Goal: Communication & Community: Answer question/provide support

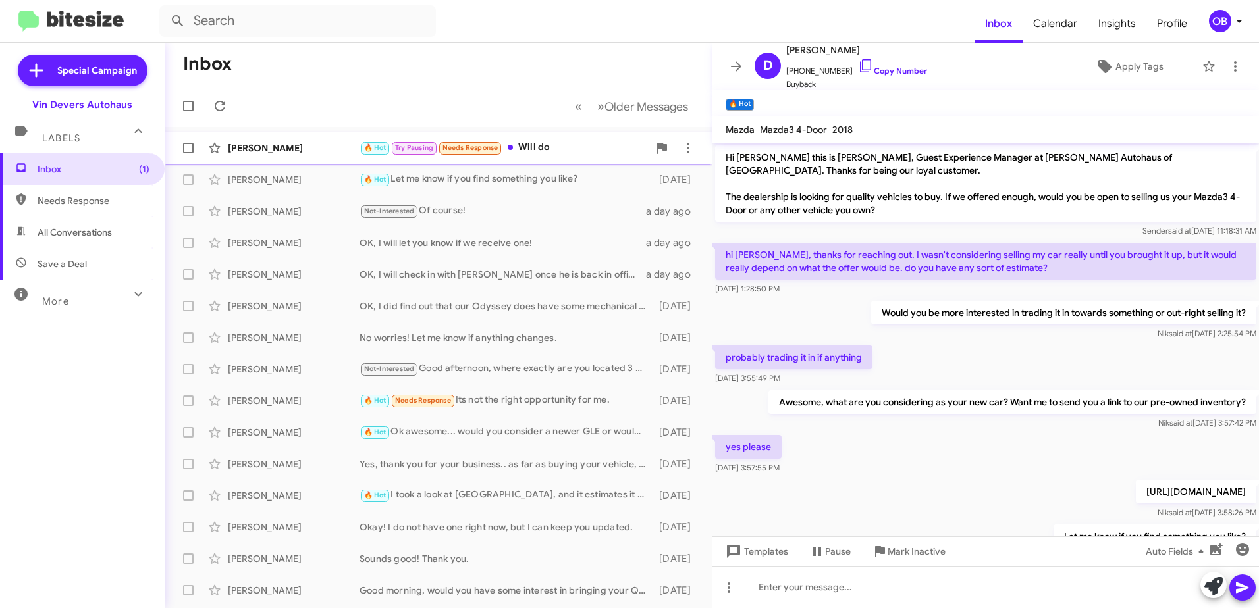
scroll to position [57, 0]
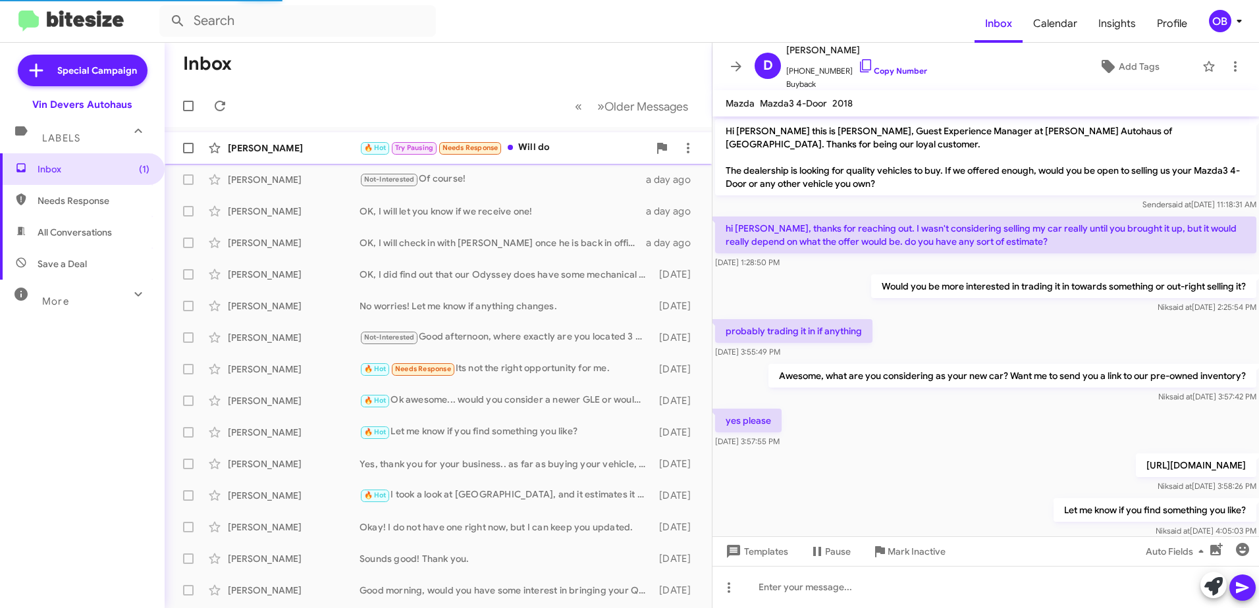
scroll to position [4, 0]
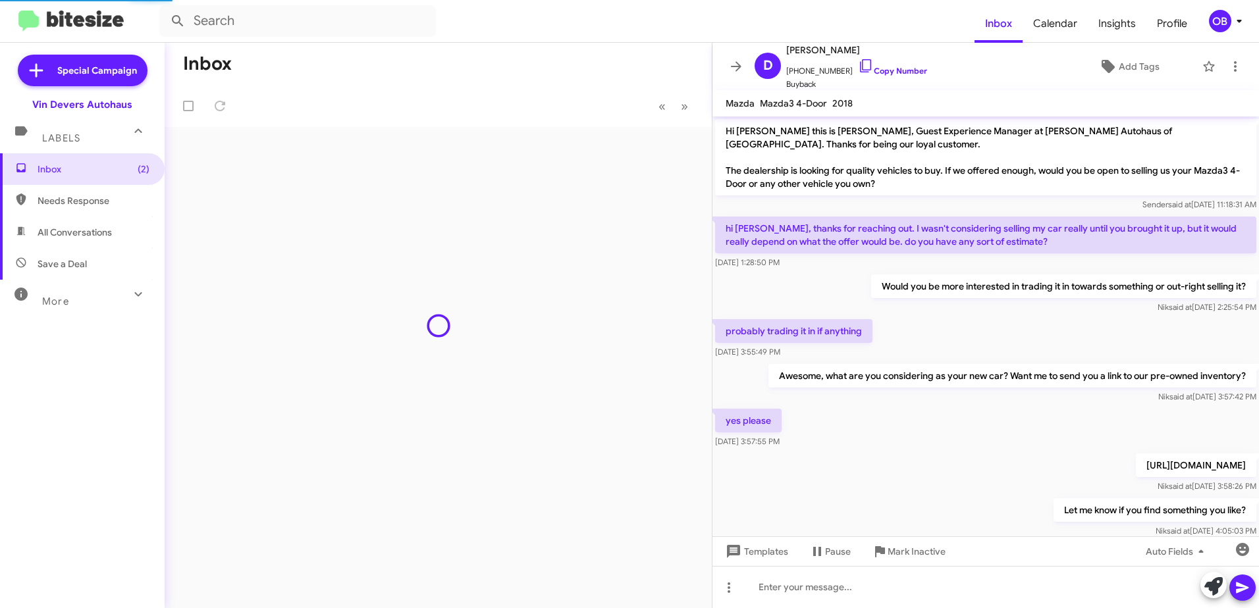
scroll to position [30, 0]
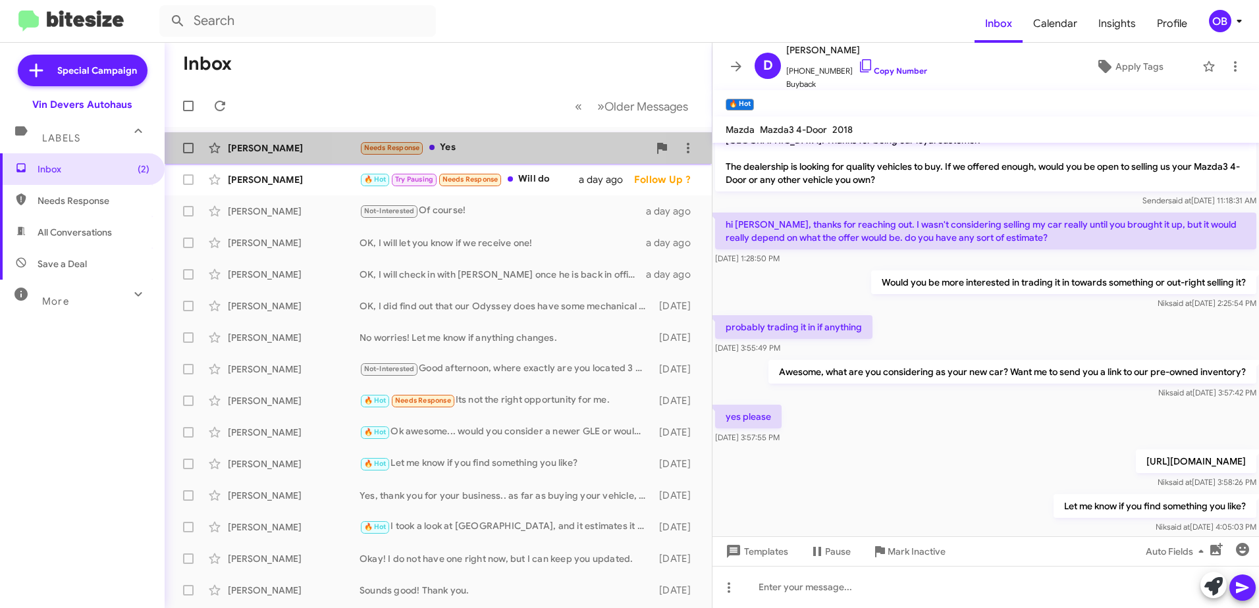
click at [455, 153] on div "Needs Response Yes" at bounding box center [503, 147] width 289 height 15
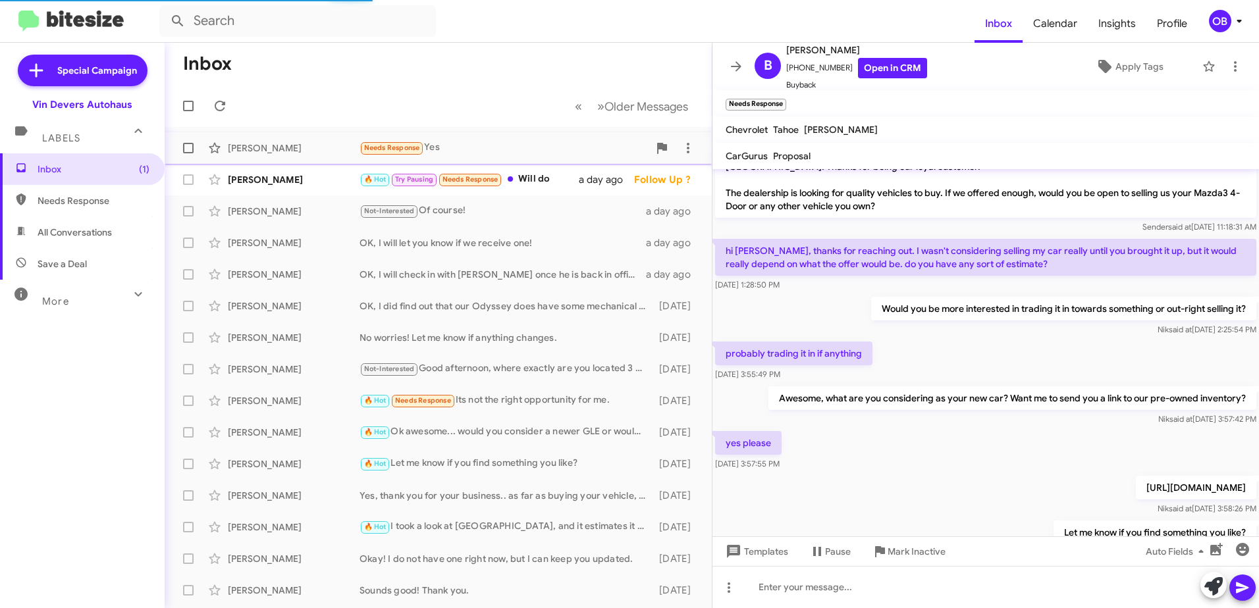
click at [533, 155] on div "Brett Gates Needs Response Yes 7 minutes ago" at bounding box center [438, 148] width 526 height 26
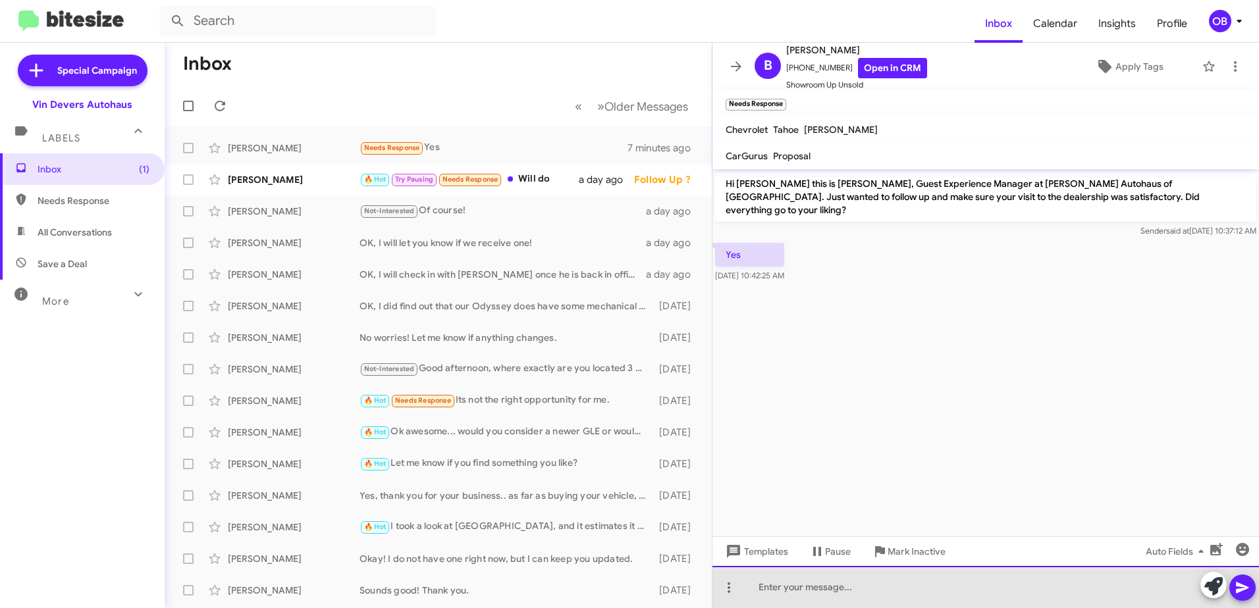
click at [858, 592] on div at bounding box center [985, 587] width 546 height 42
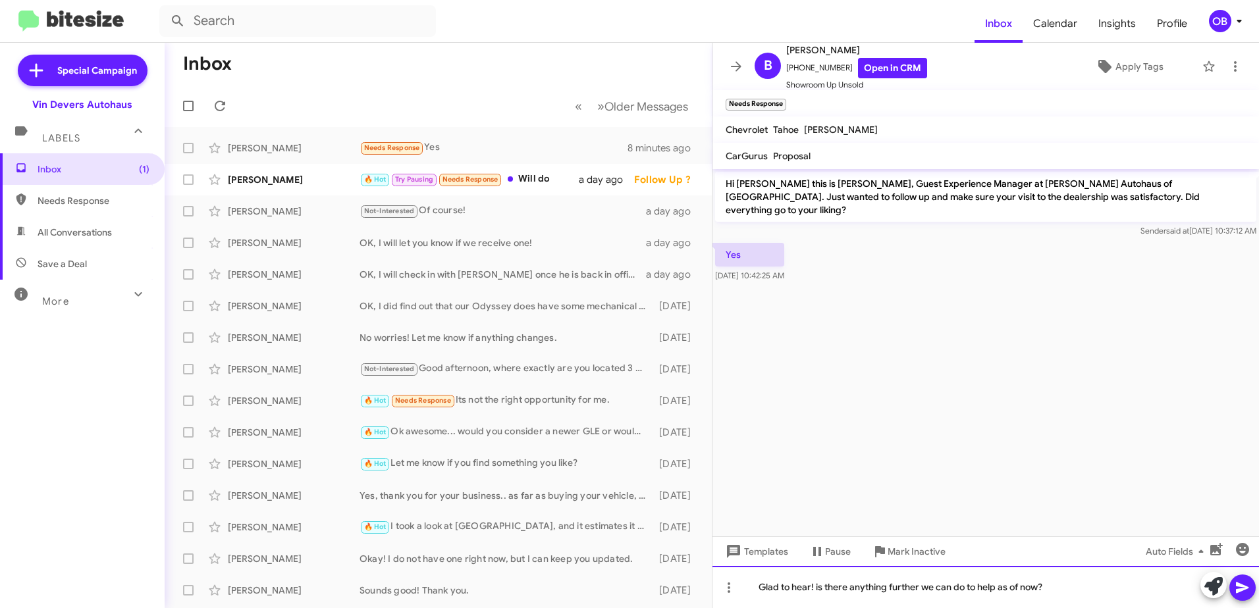
click at [818, 584] on div "Glad to hear! is there anything further we can do to help as of now?" at bounding box center [985, 587] width 546 height 42
click at [1111, 594] on div "Glad to hear! Is there anything further we can do to help as of now?" at bounding box center [985, 587] width 546 height 42
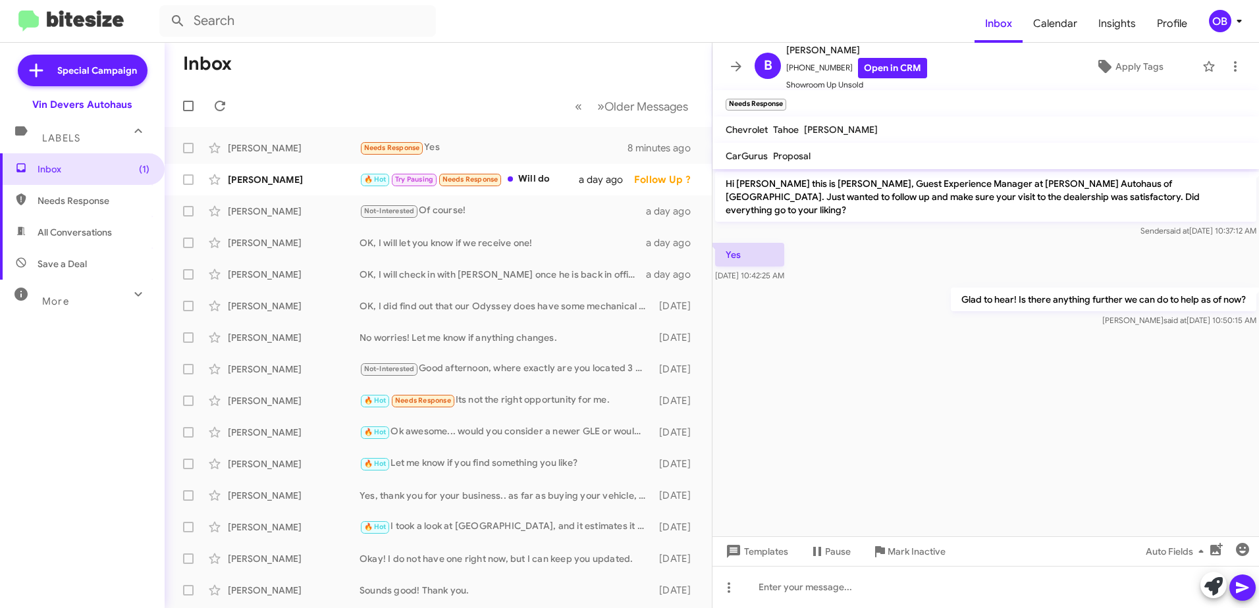
click at [78, 298] on div "More" at bounding box center [69, 296] width 117 height 24
click at [70, 462] on span "Sent" at bounding box center [82, 464] width 165 height 32
type input "in:sent"
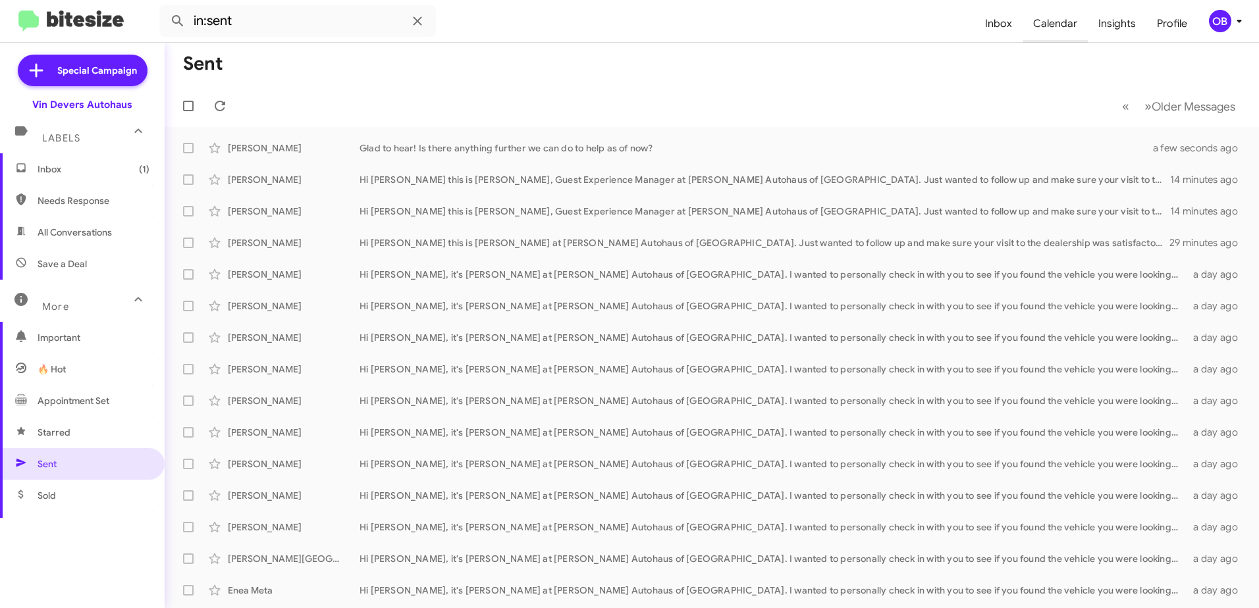
click at [1072, 25] on span "Calendar" at bounding box center [1054, 24] width 65 height 38
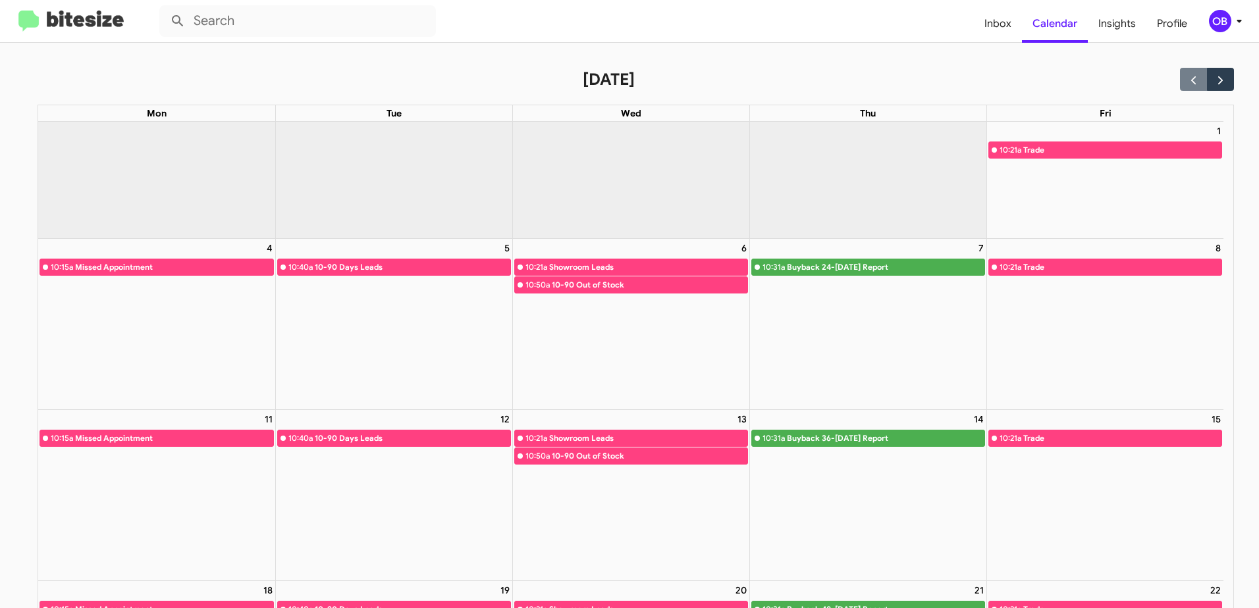
click at [565, 289] on div "10-90 Out of Stock" at bounding box center [650, 284] width 196 height 13
click at [991, 26] on span "Inbox" at bounding box center [998, 24] width 48 height 38
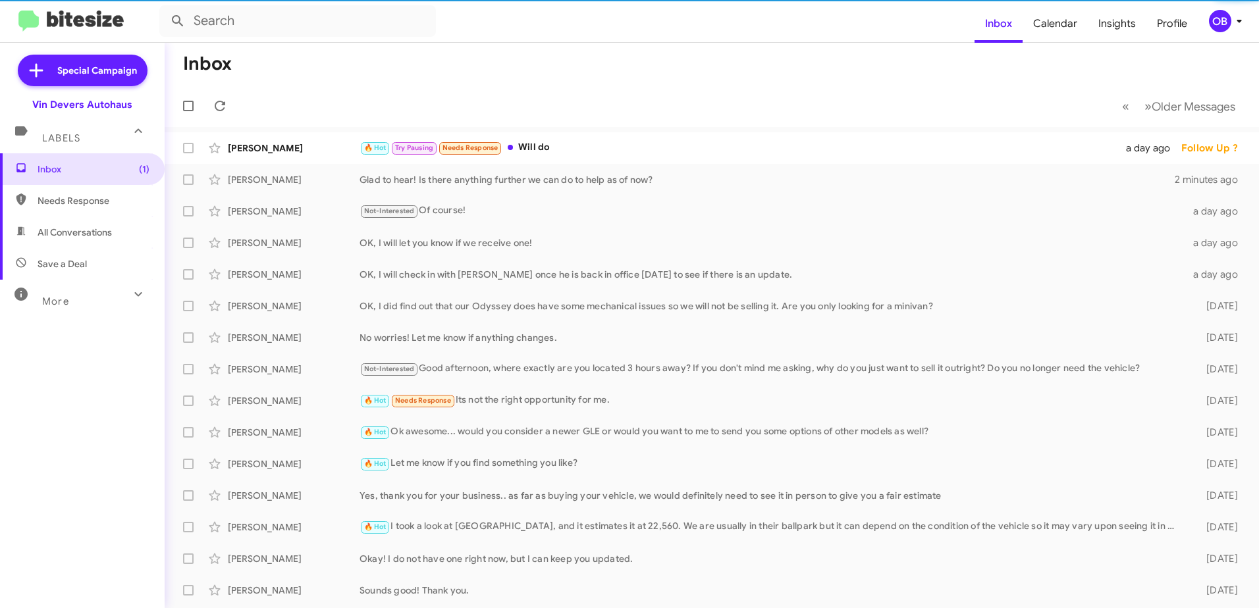
drag, startPoint x: 62, startPoint y: 228, endPoint x: 71, endPoint y: 291, distance: 63.9
click at [71, 291] on div "More" at bounding box center [69, 296] width 117 height 24
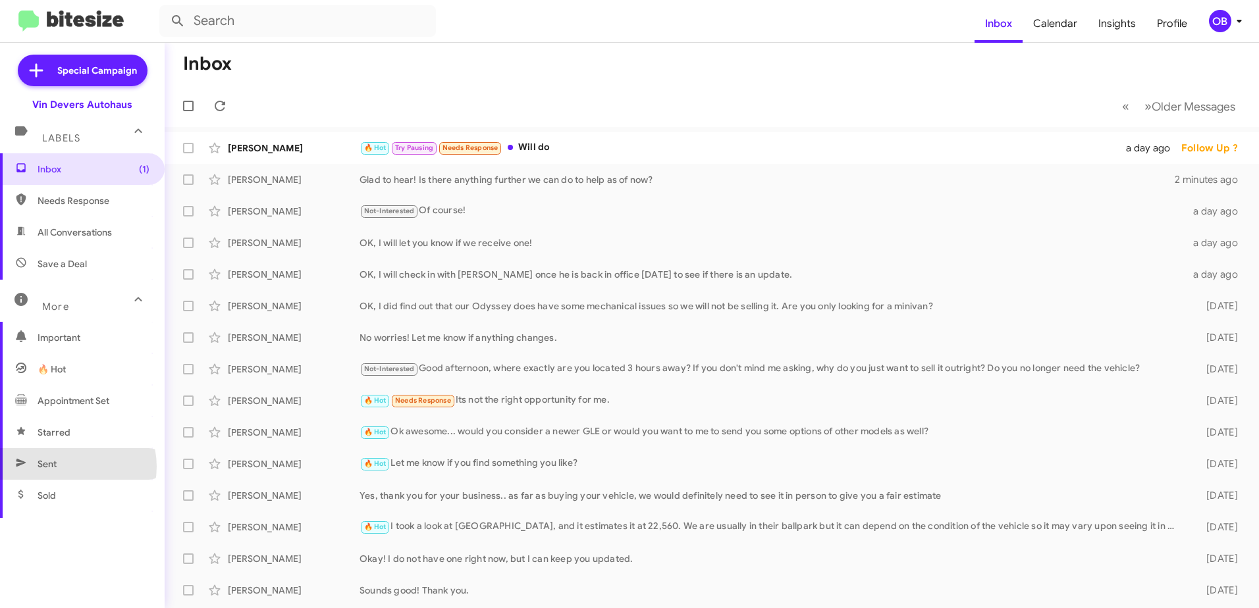
click at [69, 467] on span "Sent" at bounding box center [82, 464] width 165 height 32
type input "in:sent"
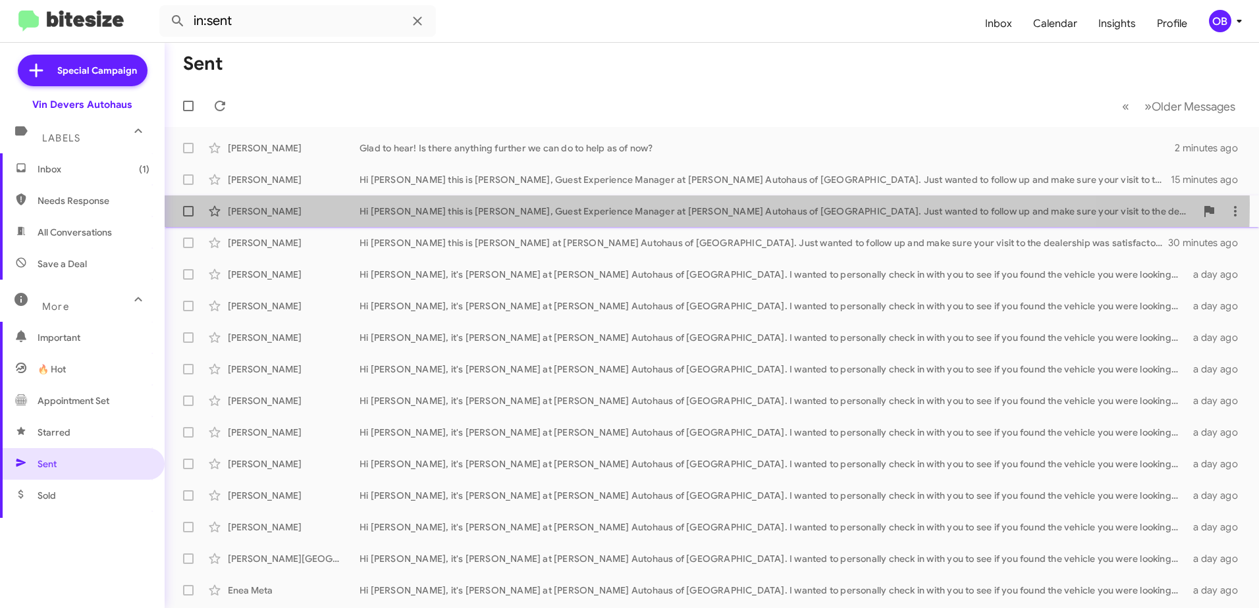
click at [504, 204] on div "Anthony Turner Hi Anthony this is Aubrey Devers, Guest Experience Manager at Vi…" at bounding box center [711, 211] width 1073 height 26
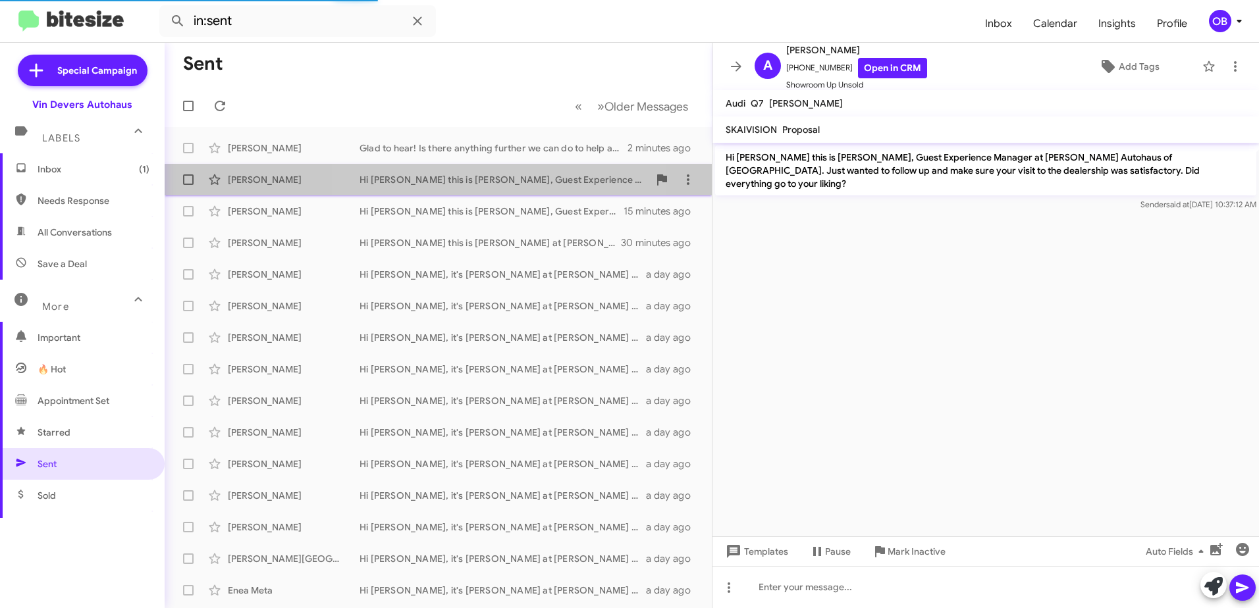
click at [494, 185] on div "Hi [PERSON_NAME] this is [PERSON_NAME], Guest Experience Manager at [PERSON_NAM…" at bounding box center [503, 179] width 289 height 13
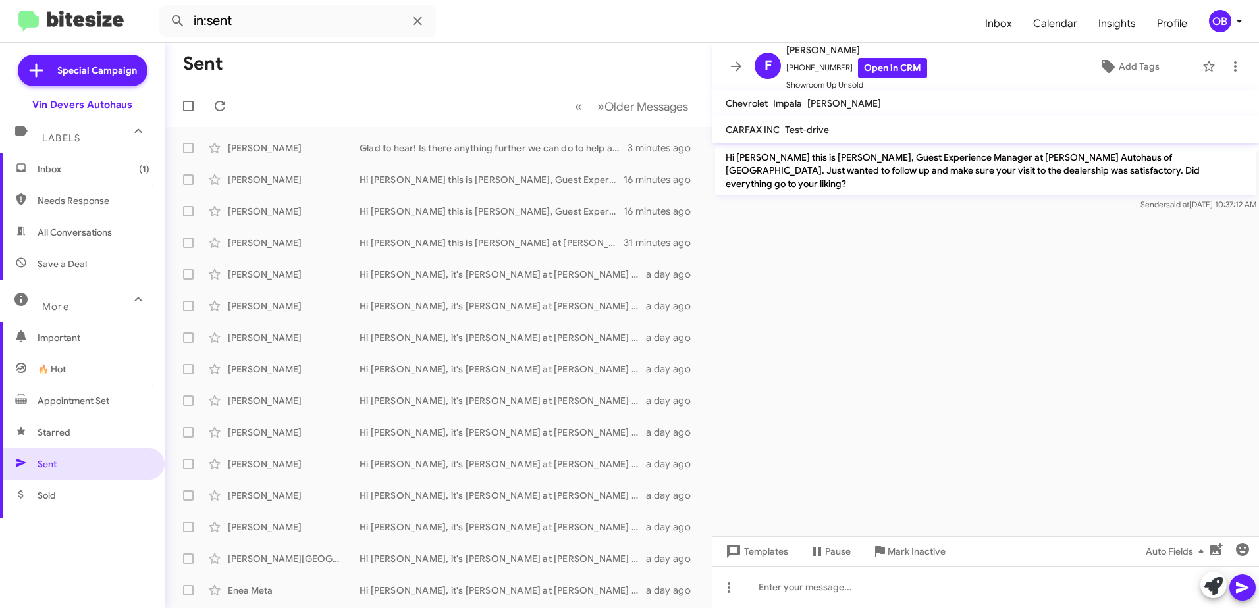
click at [308, 110] on mat-toolbar-row "« Previous » Next Older Messages" at bounding box center [438, 106] width 547 height 42
click at [49, 169] on span "Inbox (1)" at bounding box center [94, 169] width 112 height 13
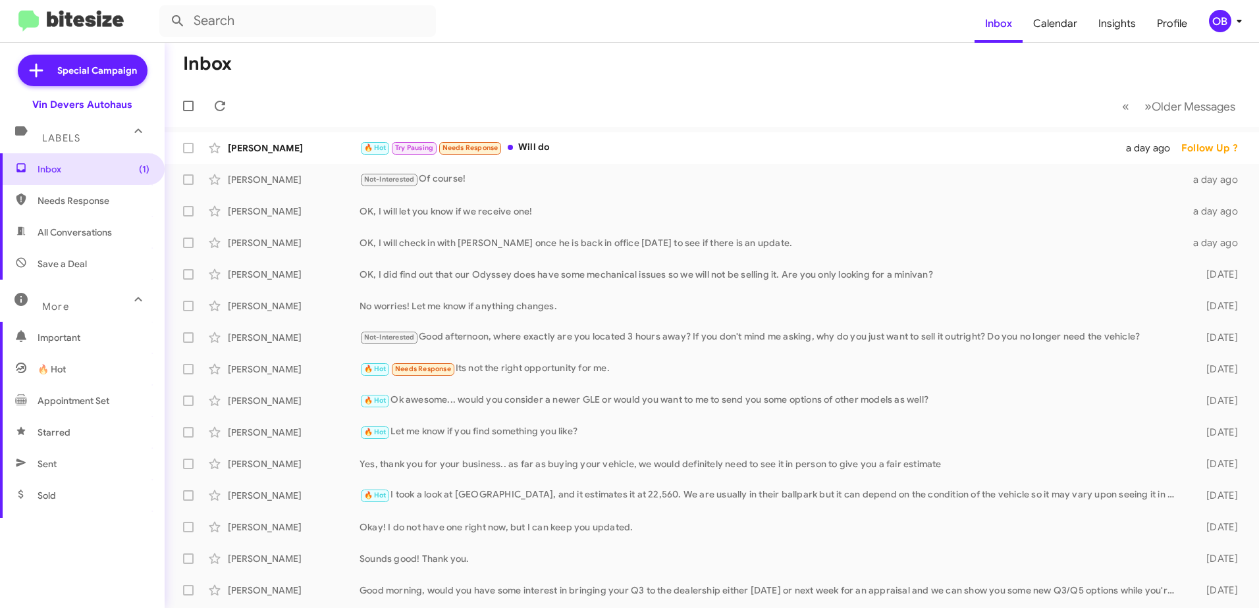
click at [65, 460] on span "Sent" at bounding box center [82, 464] width 165 height 32
type input "in:sent"
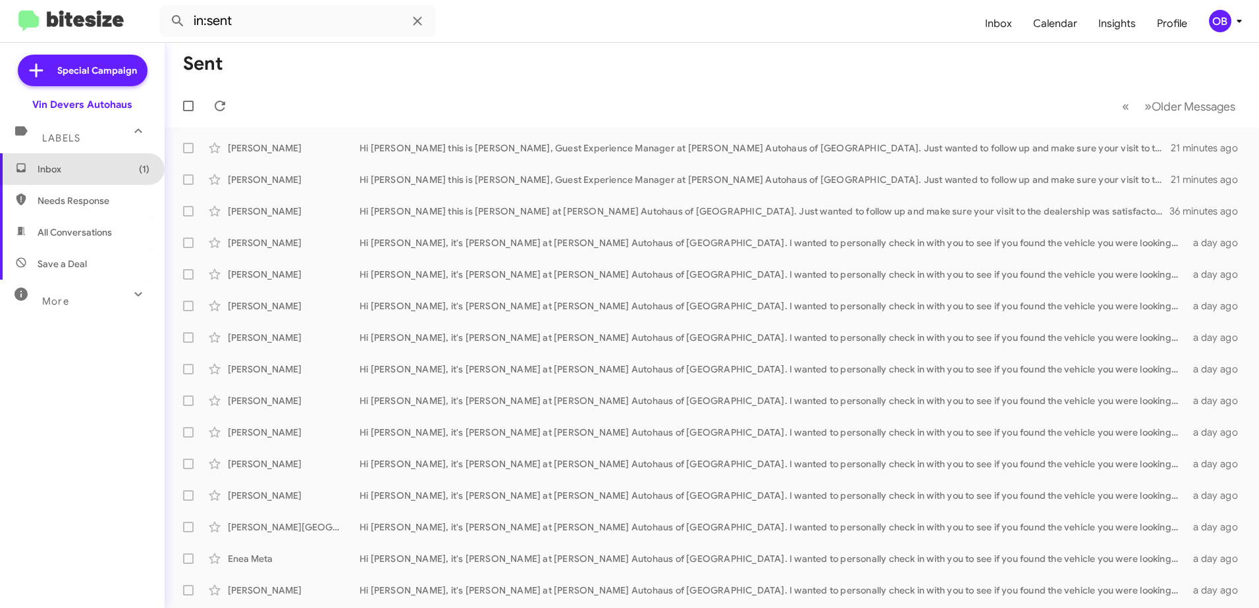
click at [97, 165] on span "Inbox (1)" at bounding box center [94, 169] width 112 height 13
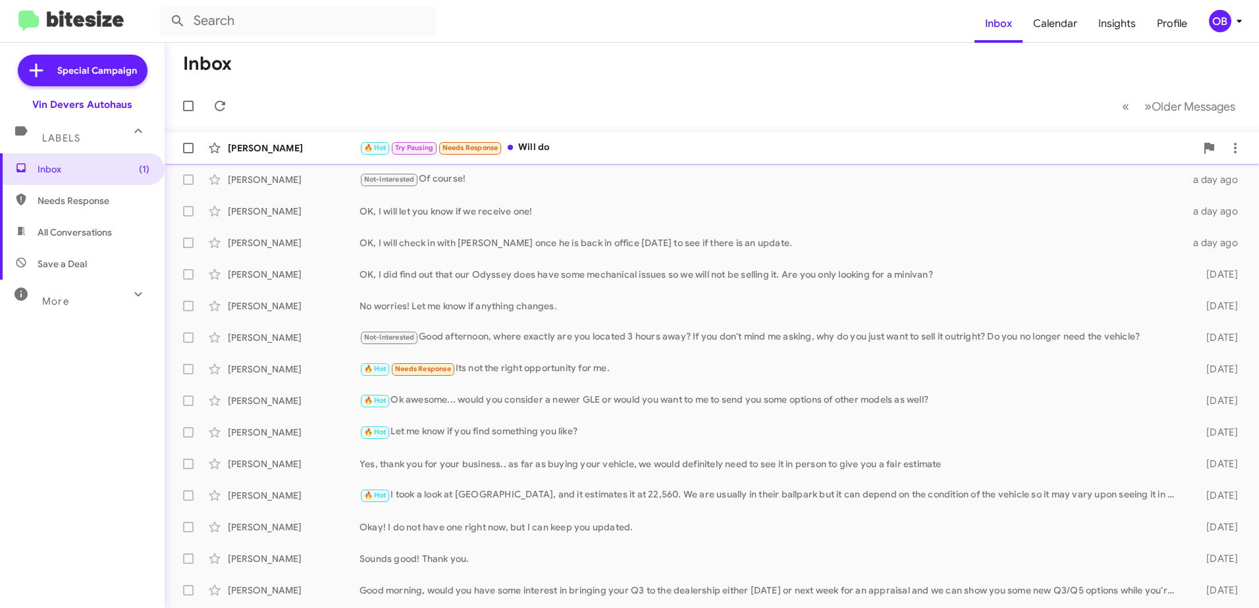
click at [801, 132] on span "[PERSON_NAME] 🔥 Hot Try Pausing Needs Response Will do a day ago Follow Up ?" at bounding box center [712, 148] width 1094 height 32
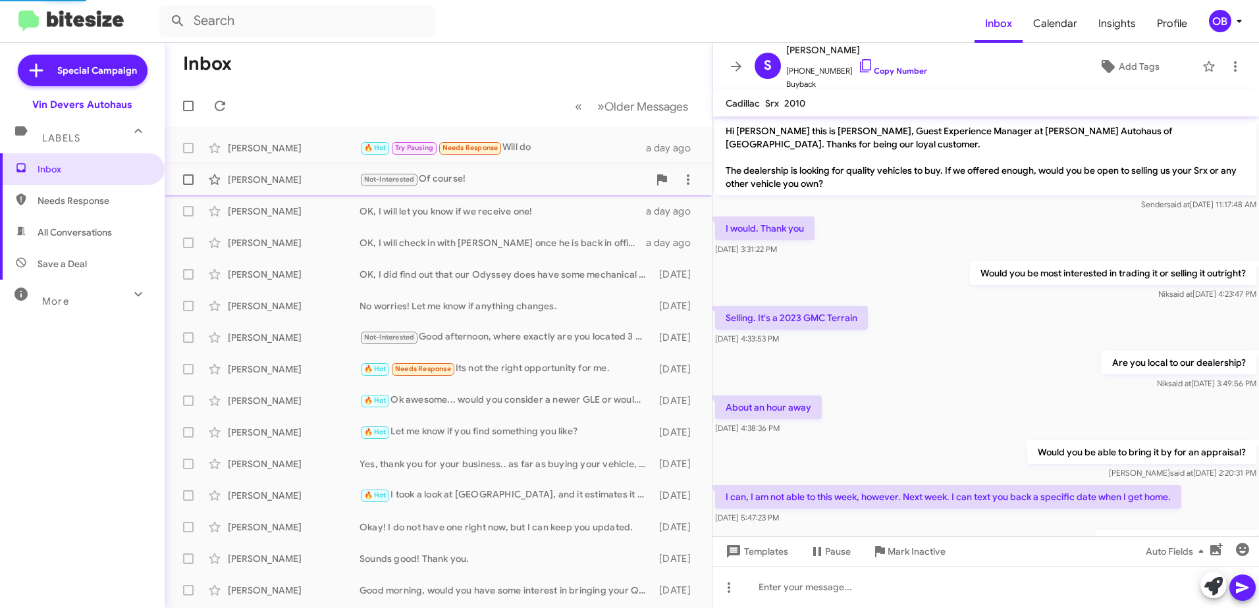
scroll to position [87, 0]
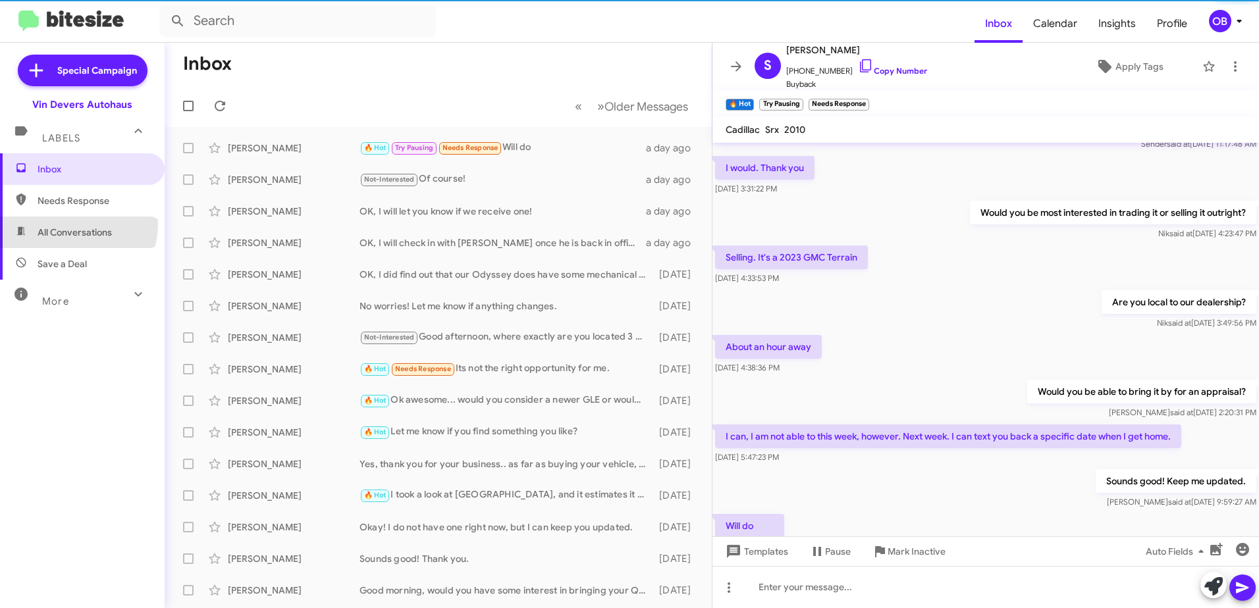
click at [64, 224] on span "All Conversations" at bounding box center [82, 233] width 165 height 32
type input "in:all-conversations"
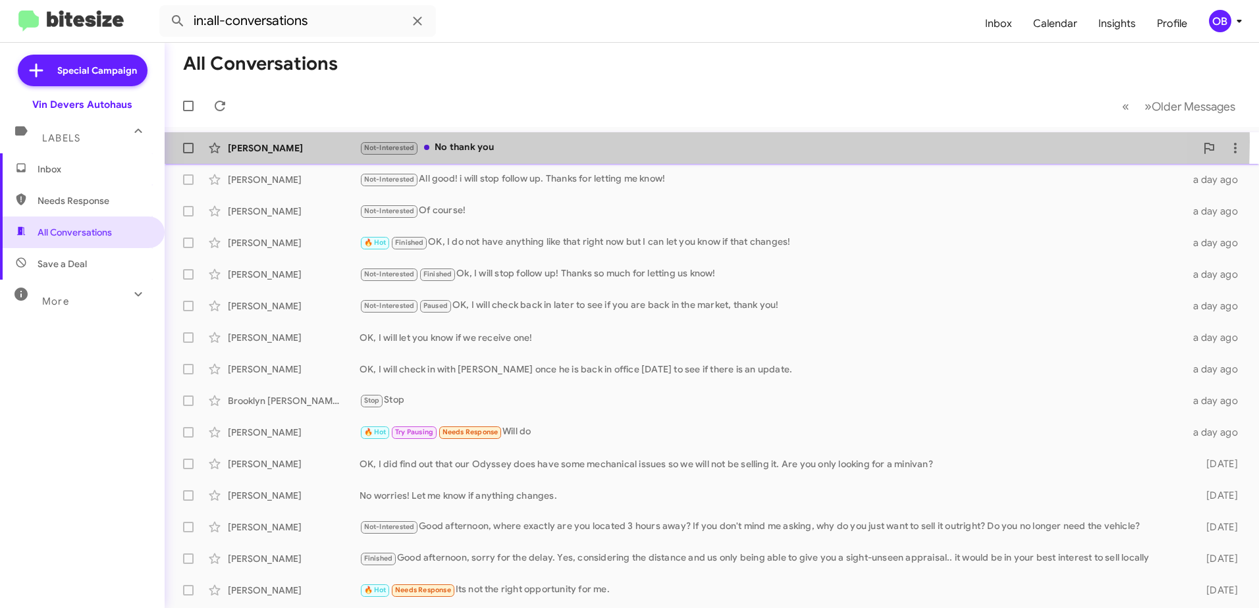
click at [633, 142] on div "Not-Interested No thank you" at bounding box center [777, 147] width 836 height 15
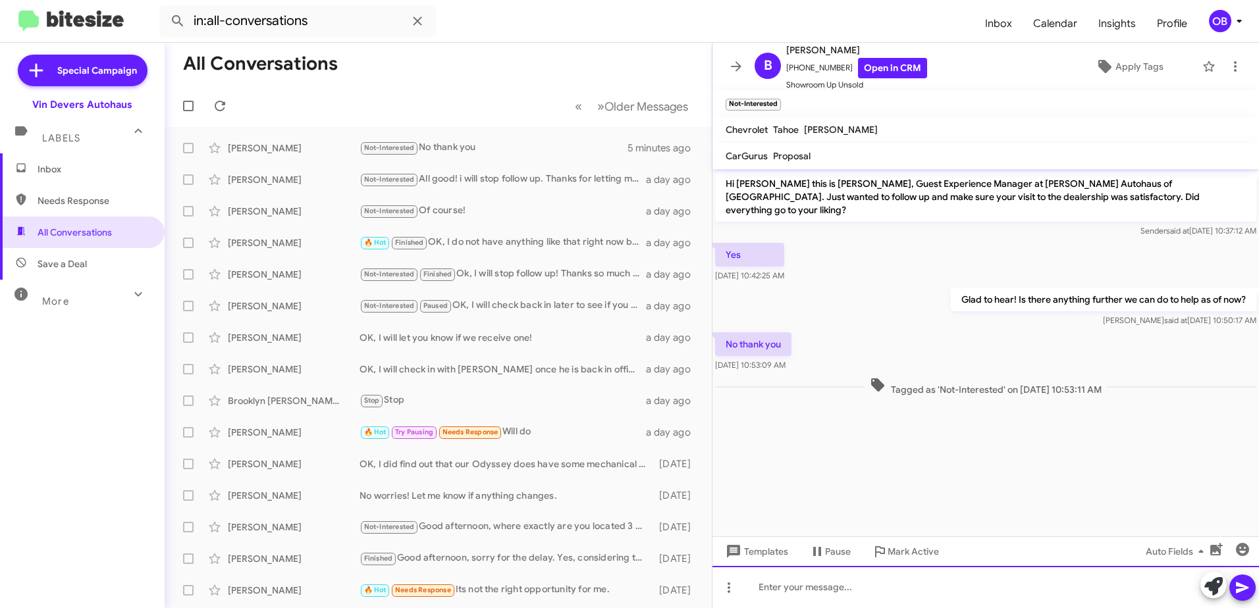
click at [808, 586] on div at bounding box center [985, 587] width 546 height 42
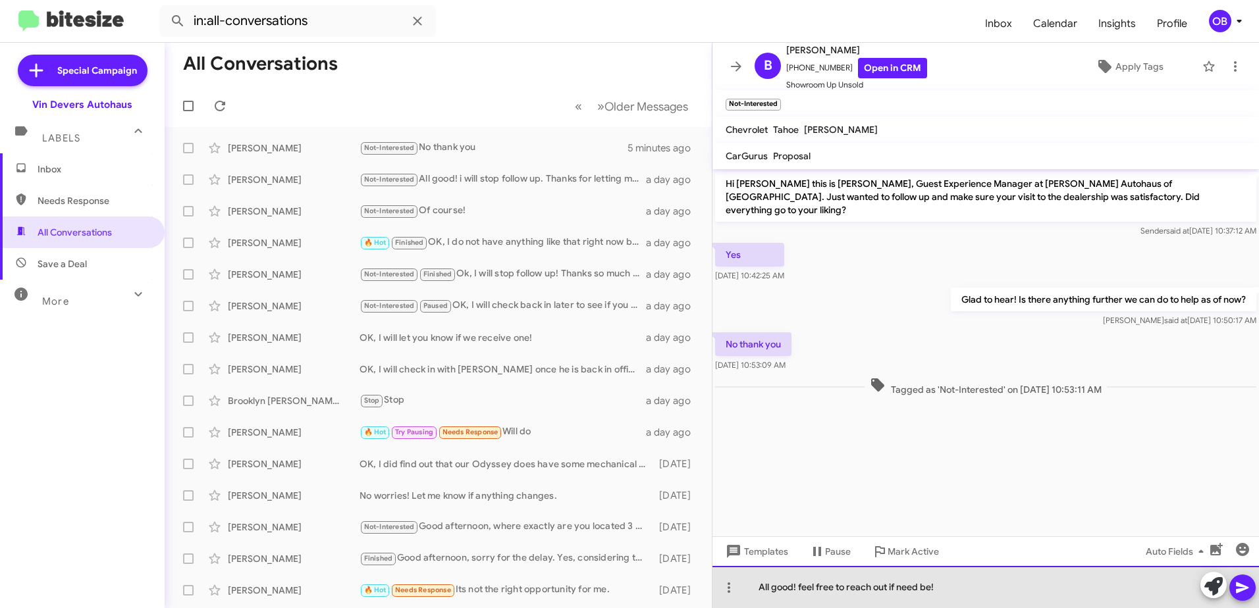
click at [803, 584] on div "All good! feel free to reach out if need be!" at bounding box center [985, 587] width 546 height 42
click at [964, 587] on div "All good - Feel free to reach out if need be!" at bounding box center [985, 587] width 546 height 42
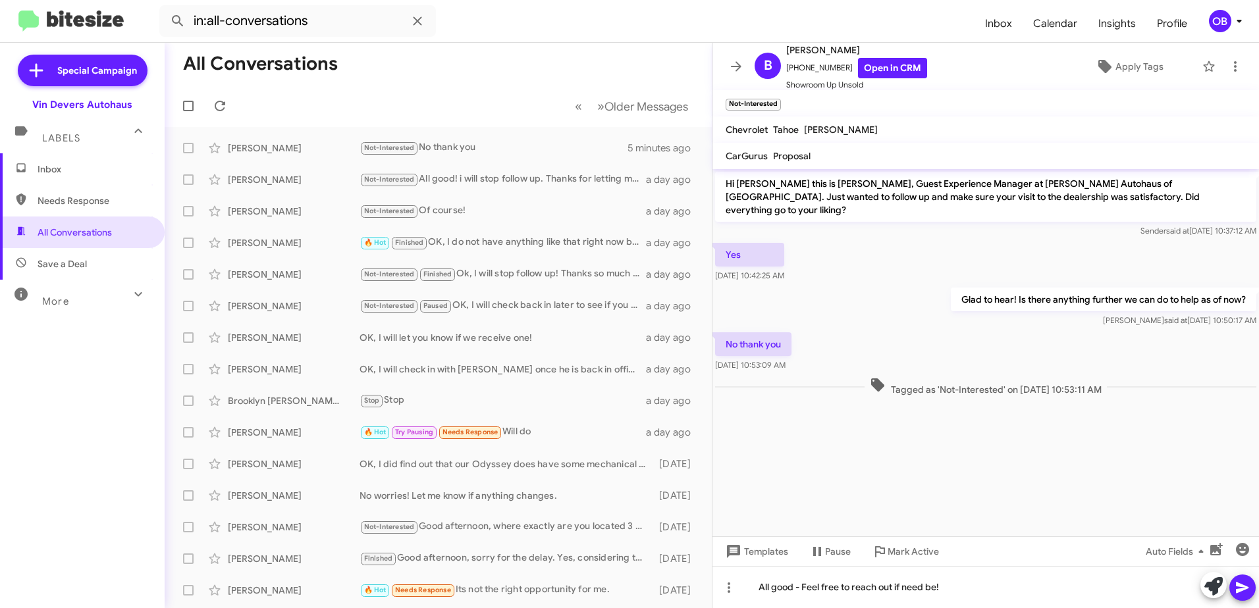
click at [1246, 587] on icon at bounding box center [1242, 588] width 13 height 11
click at [102, 290] on div "More" at bounding box center [69, 296] width 117 height 24
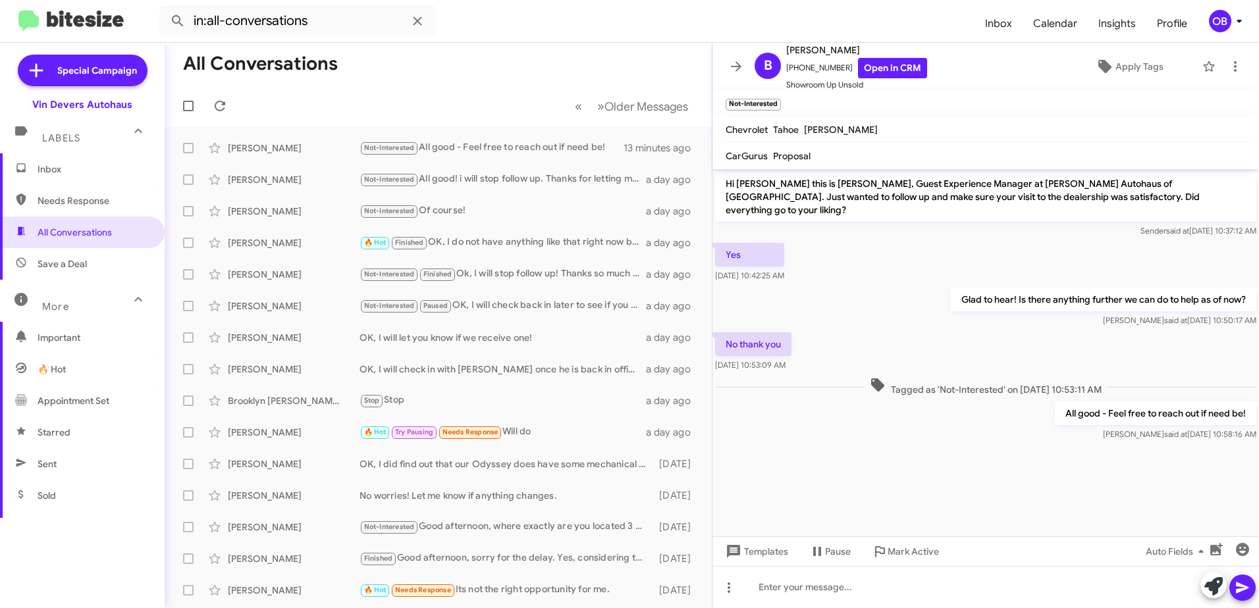
click at [57, 463] on span "Sent" at bounding box center [47, 464] width 19 height 13
type input "in:sent"
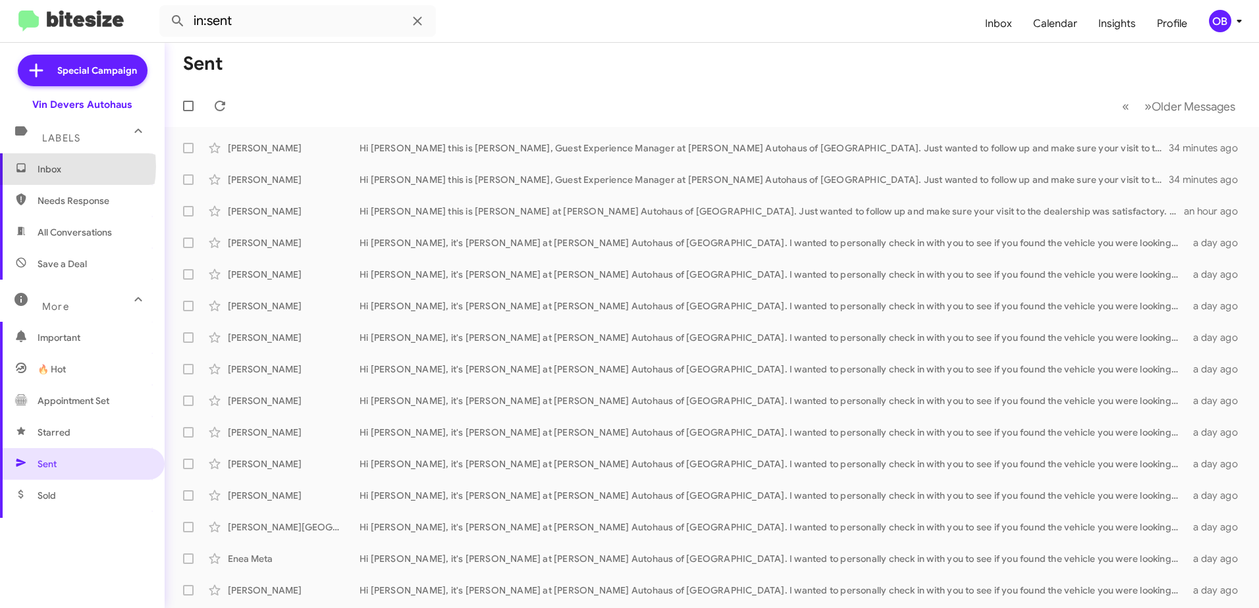
click at [48, 167] on span "Inbox" at bounding box center [94, 169] width 112 height 13
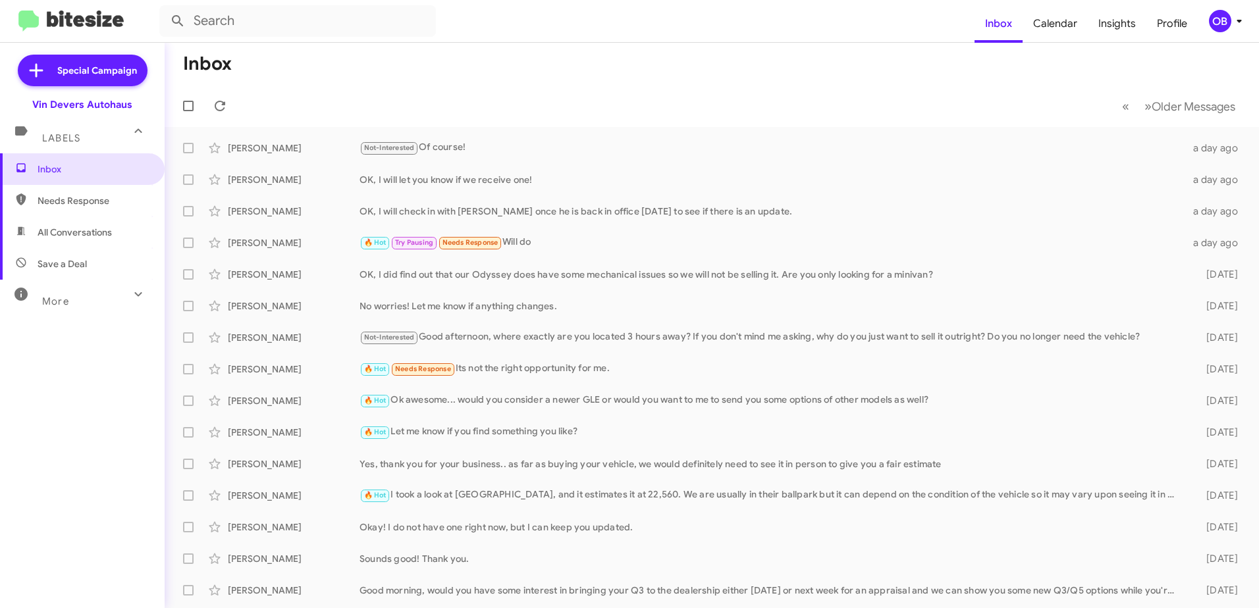
click at [66, 295] on div "More" at bounding box center [69, 296] width 117 height 24
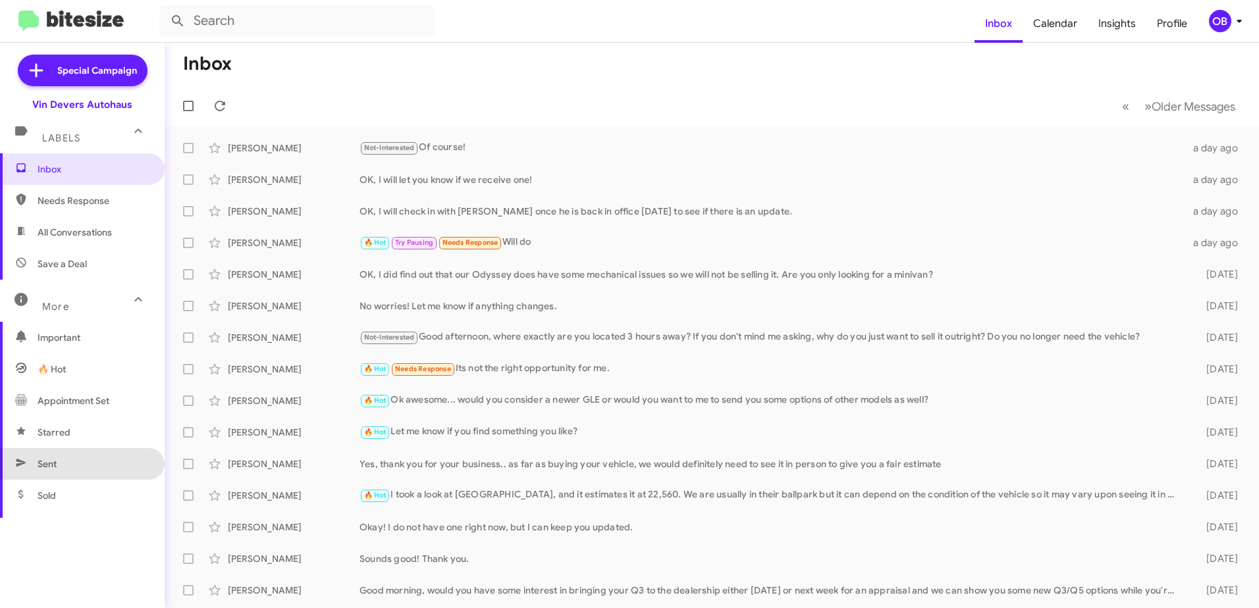
click at [105, 458] on span "Sent" at bounding box center [82, 464] width 165 height 32
type input "in:sent"
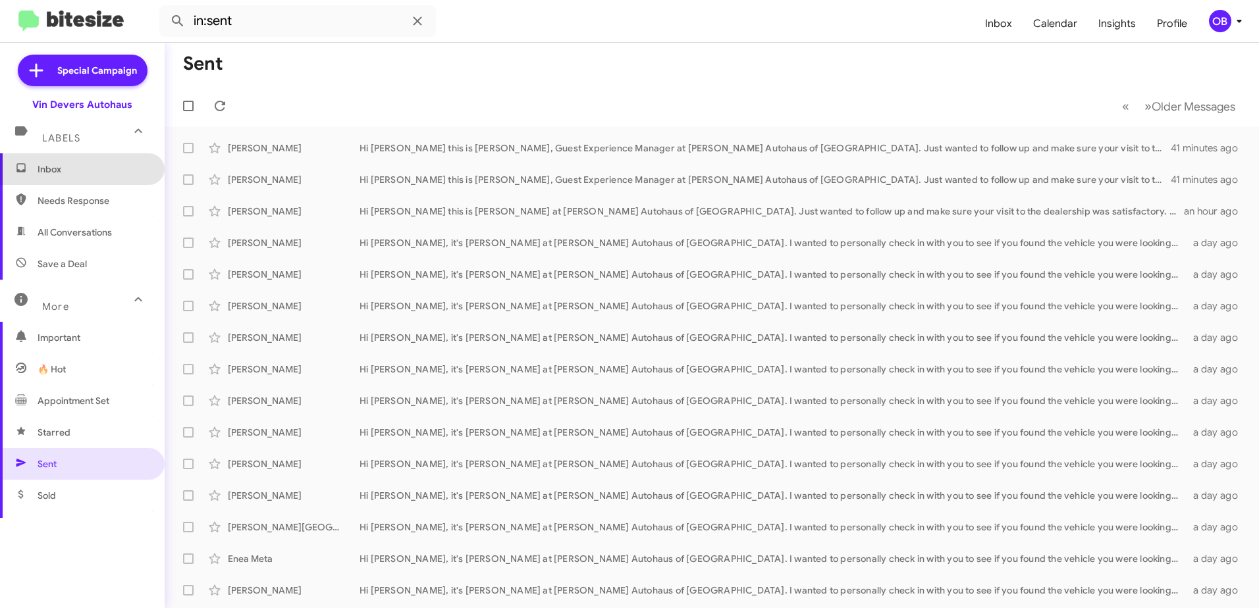
click at [97, 162] on span "Inbox" at bounding box center [82, 169] width 165 height 32
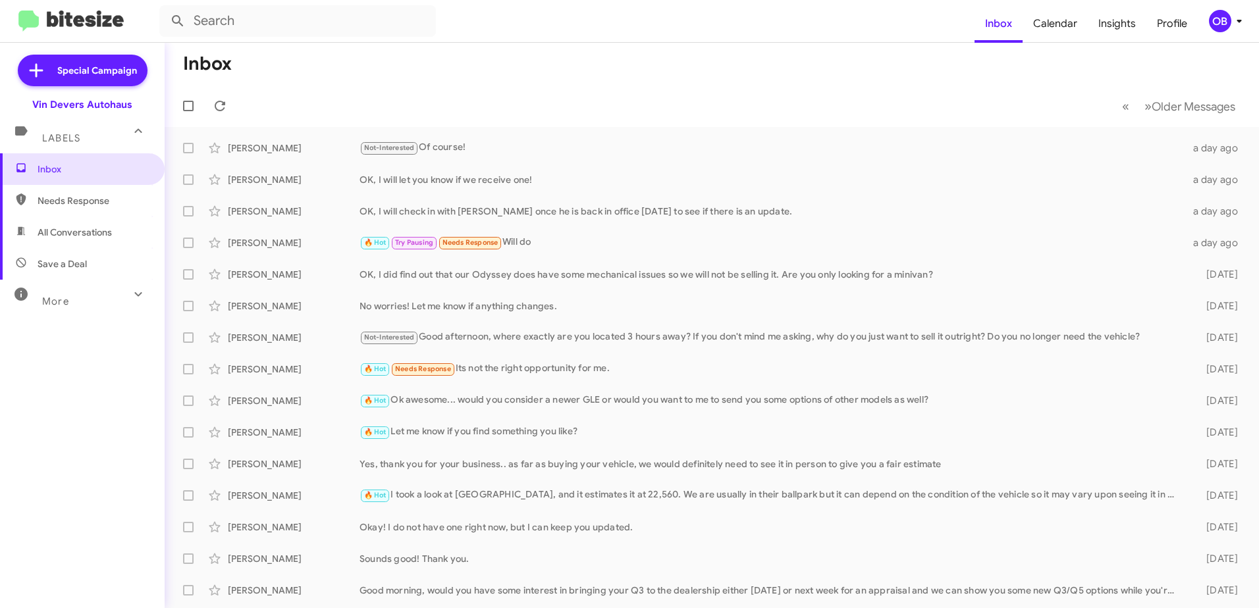
click at [103, 298] on div "More" at bounding box center [69, 296] width 117 height 24
click at [59, 471] on span "Sent" at bounding box center [82, 464] width 165 height 32
type input "in:sent"
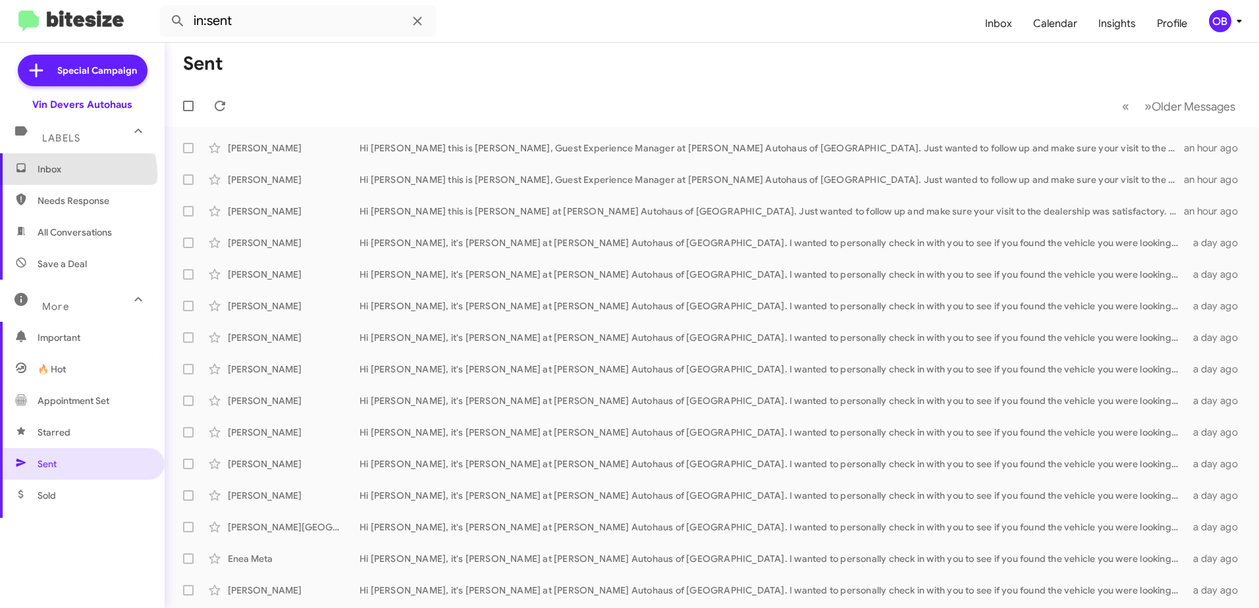
click at [69, 174] on span "Inbox" at bounding box center [94, 169] width 112 height 13
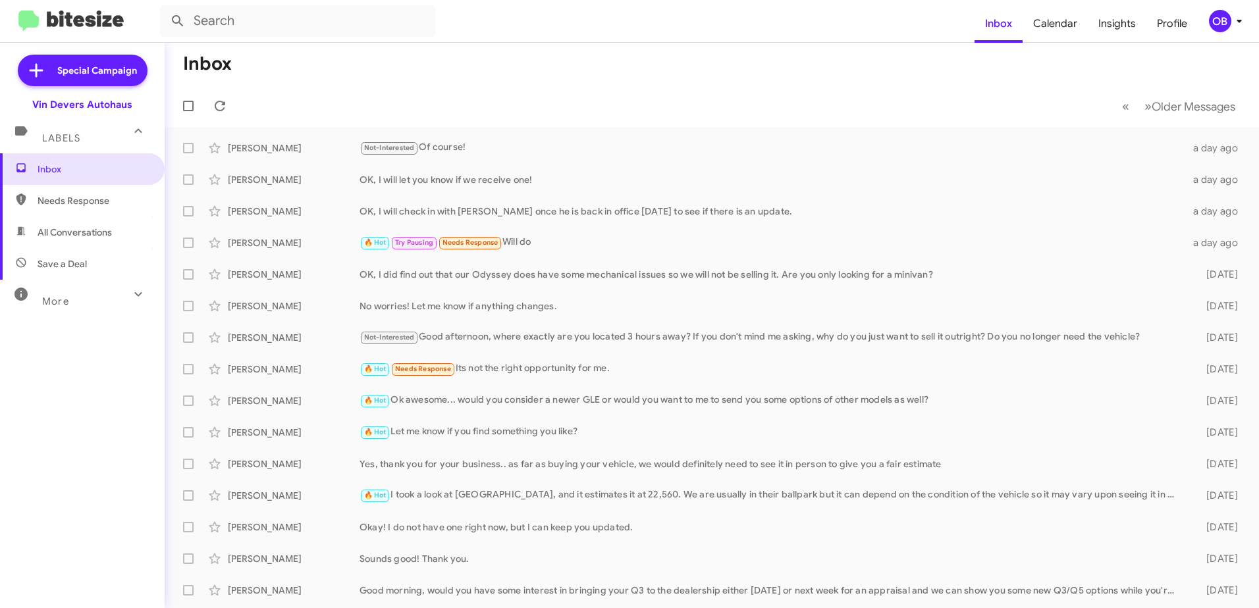
click at [81, 292] on div "More" at bounding box center [69, 296] width 117 height 24
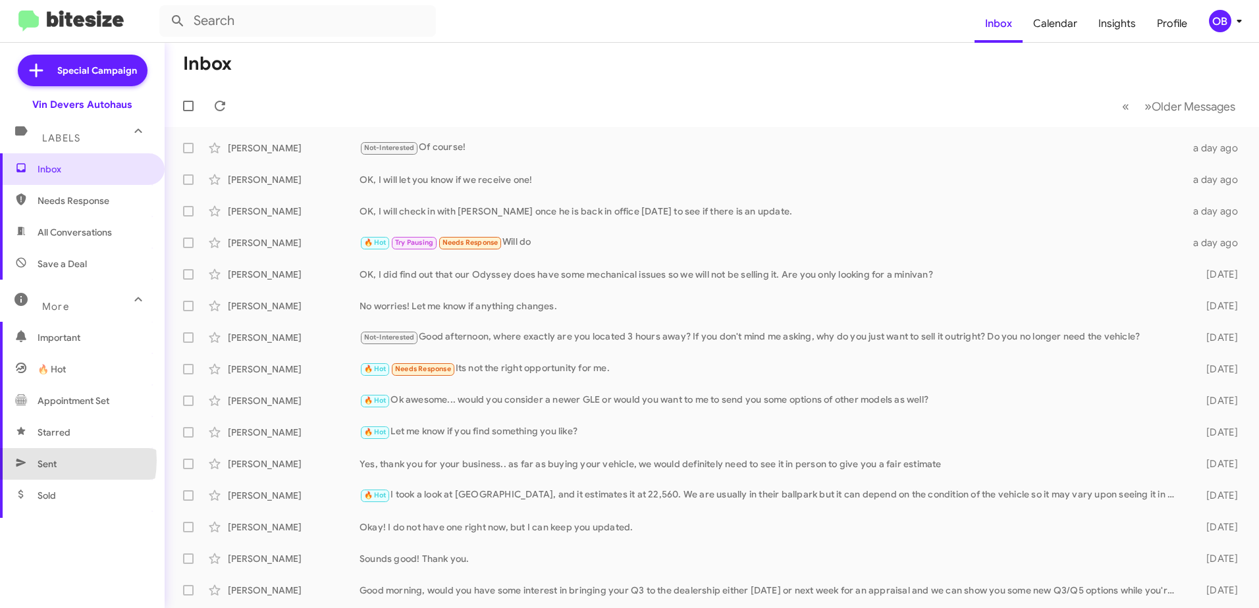
click at [55, 461] on span "Sent" at bounding box center [47, 464] width 19 height 13
type input "in:sent"
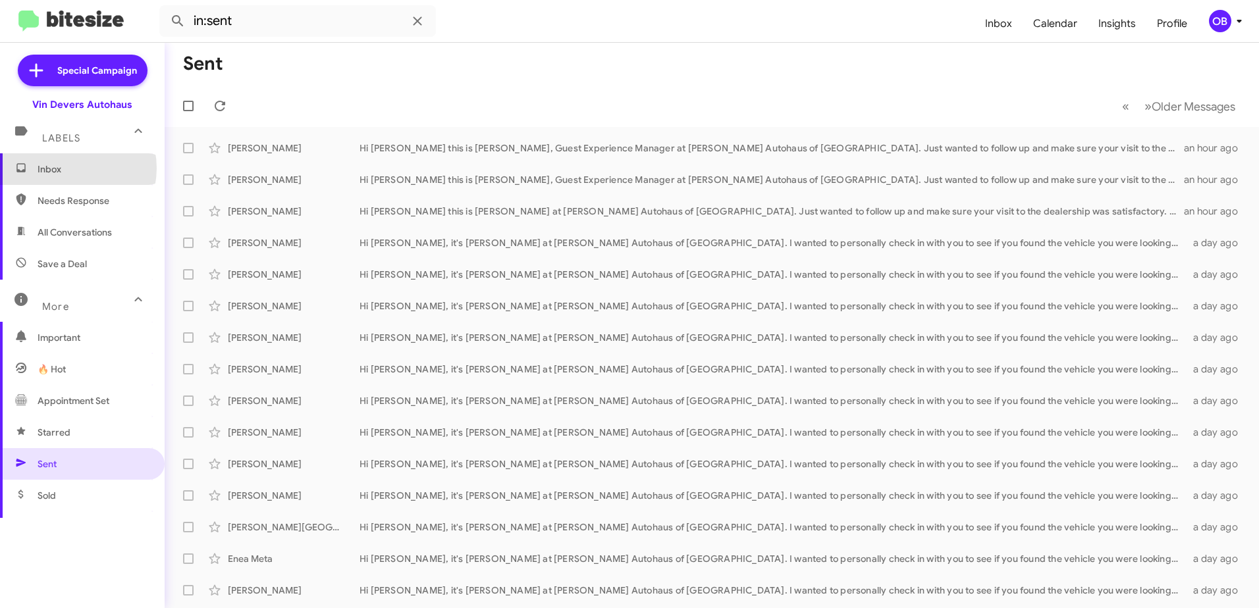
click at [66, 168] on span "Inbox" at bounding box center [94, 169] width 112 height 13
